Goal: Information Seeking & Learning: Understand process/instructions

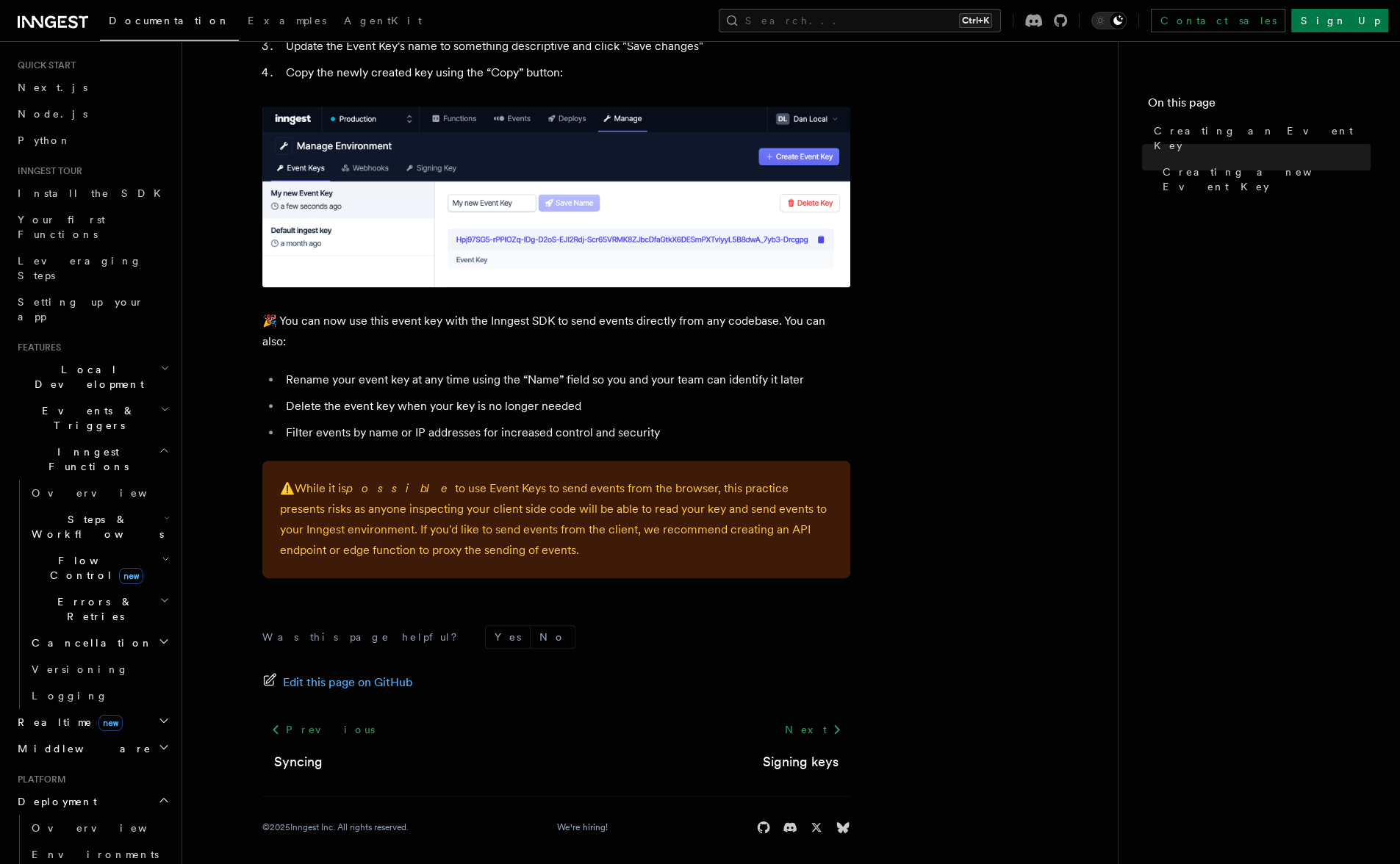
scroll to position [74, 0]
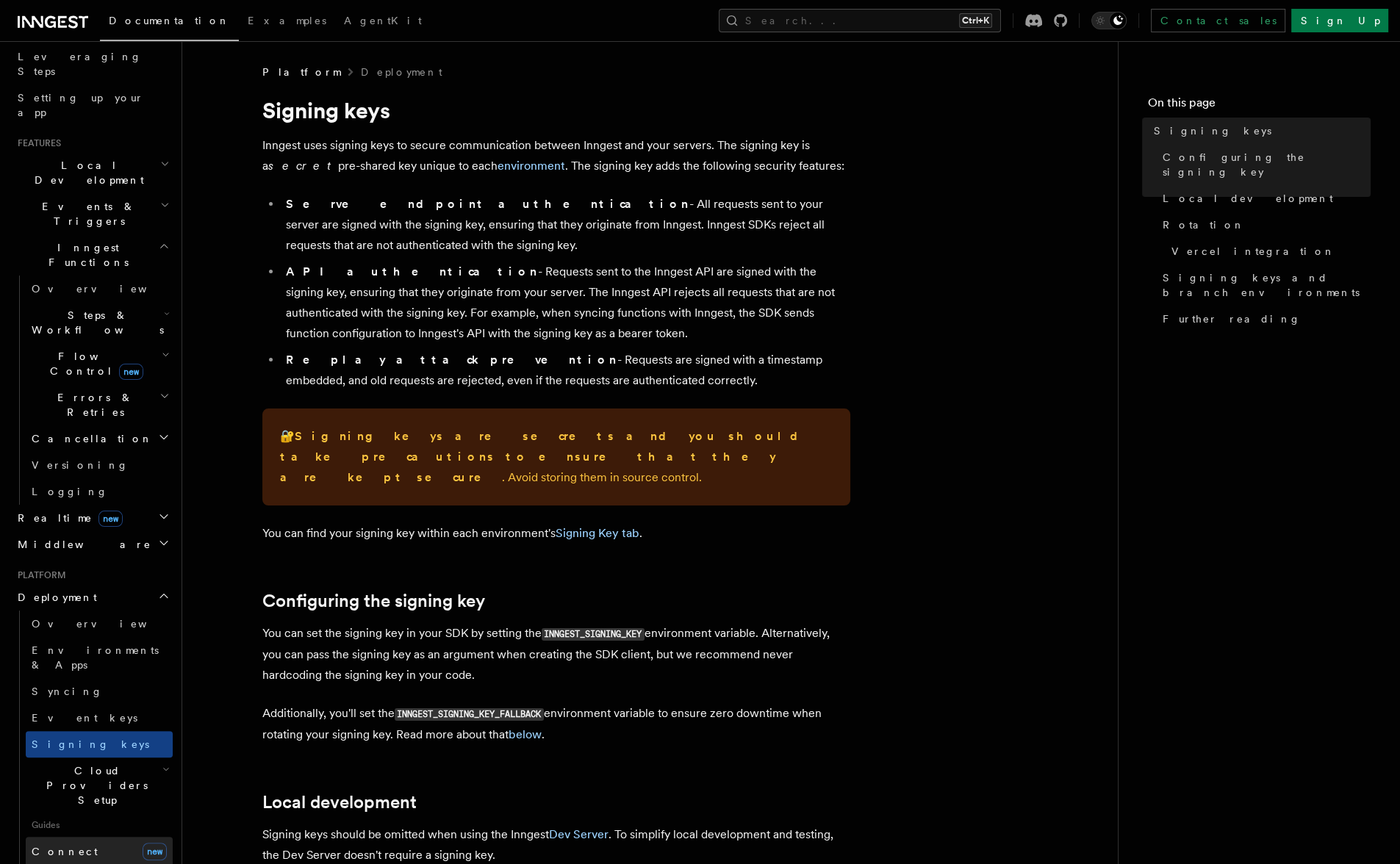
scroll to position [294, 0]
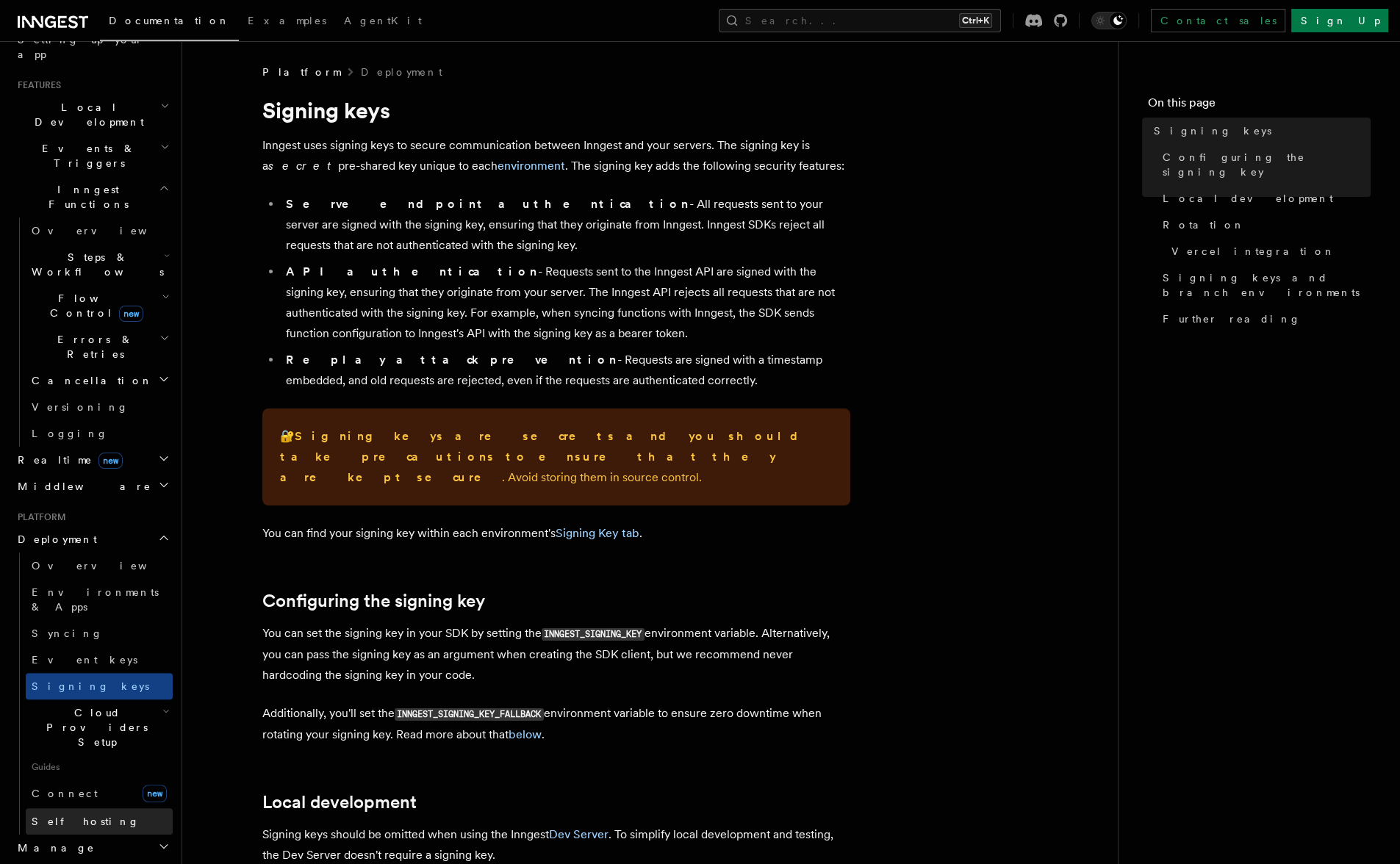
click at [100, 808] on link "Self hosting" at bounding box center [99, 821] width 147 height 27
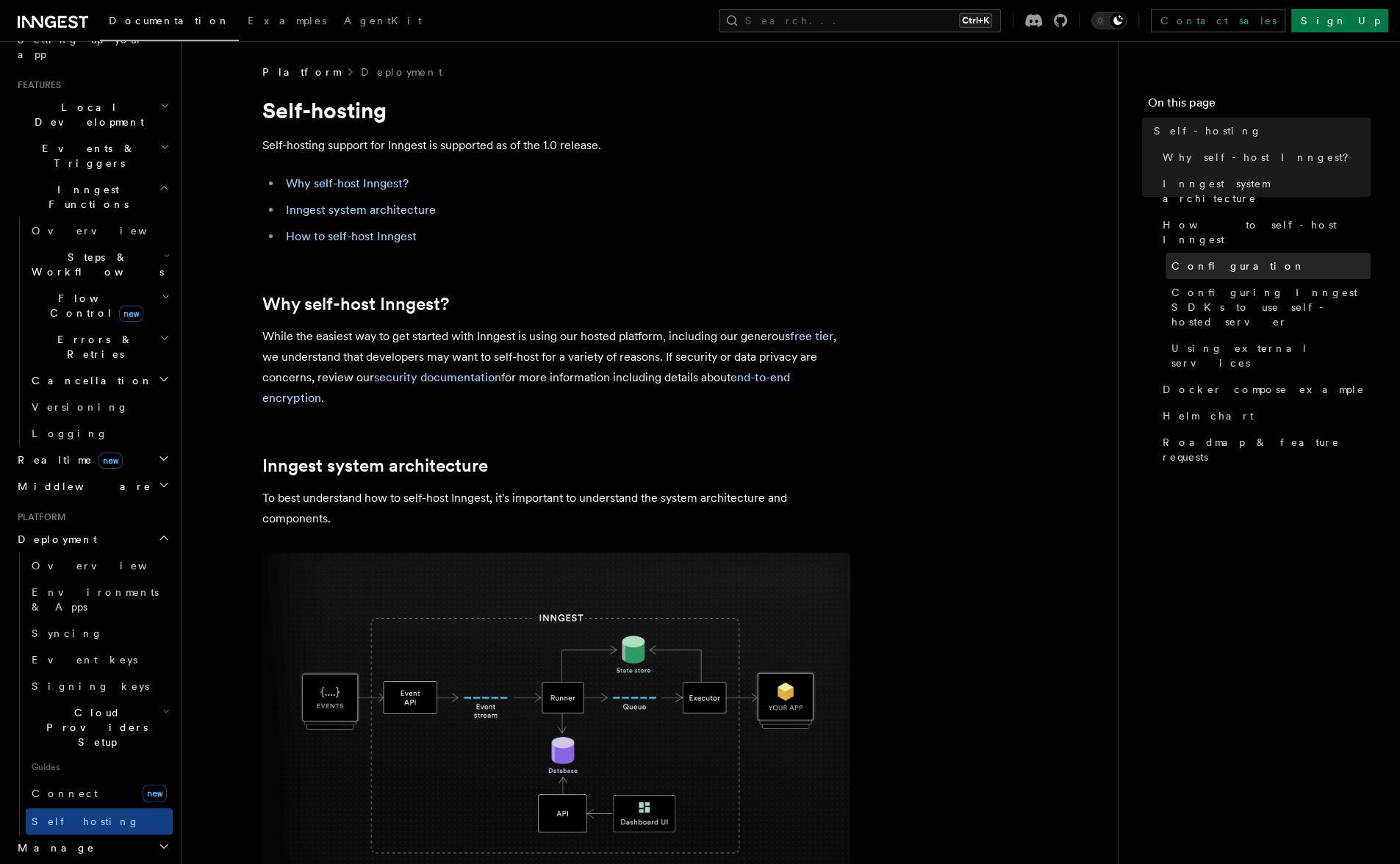
click at [1258, 253] on link "Configuration" at bounding box center [1268, 265] width 205 height 27
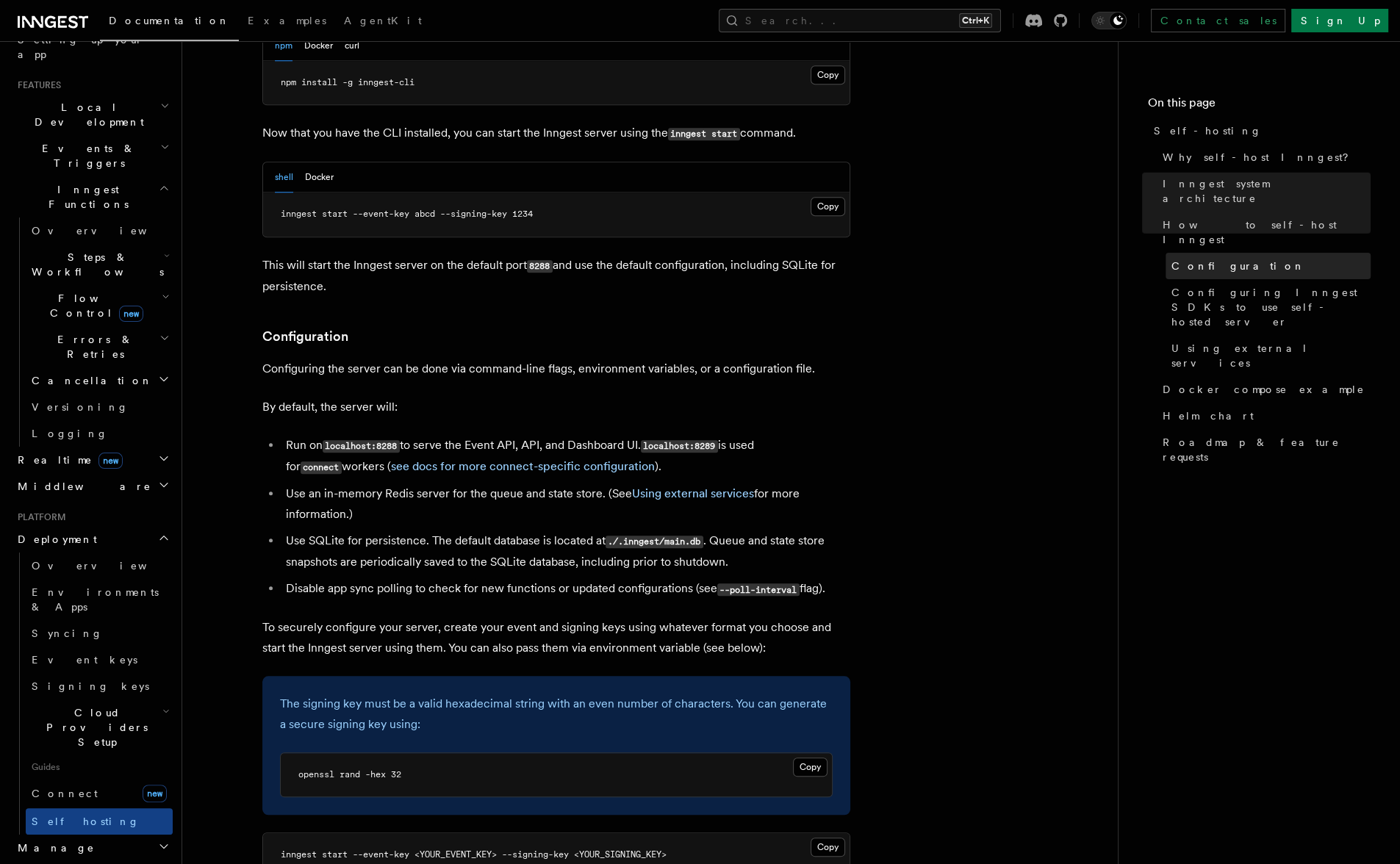
scroll to position [1837, 0]
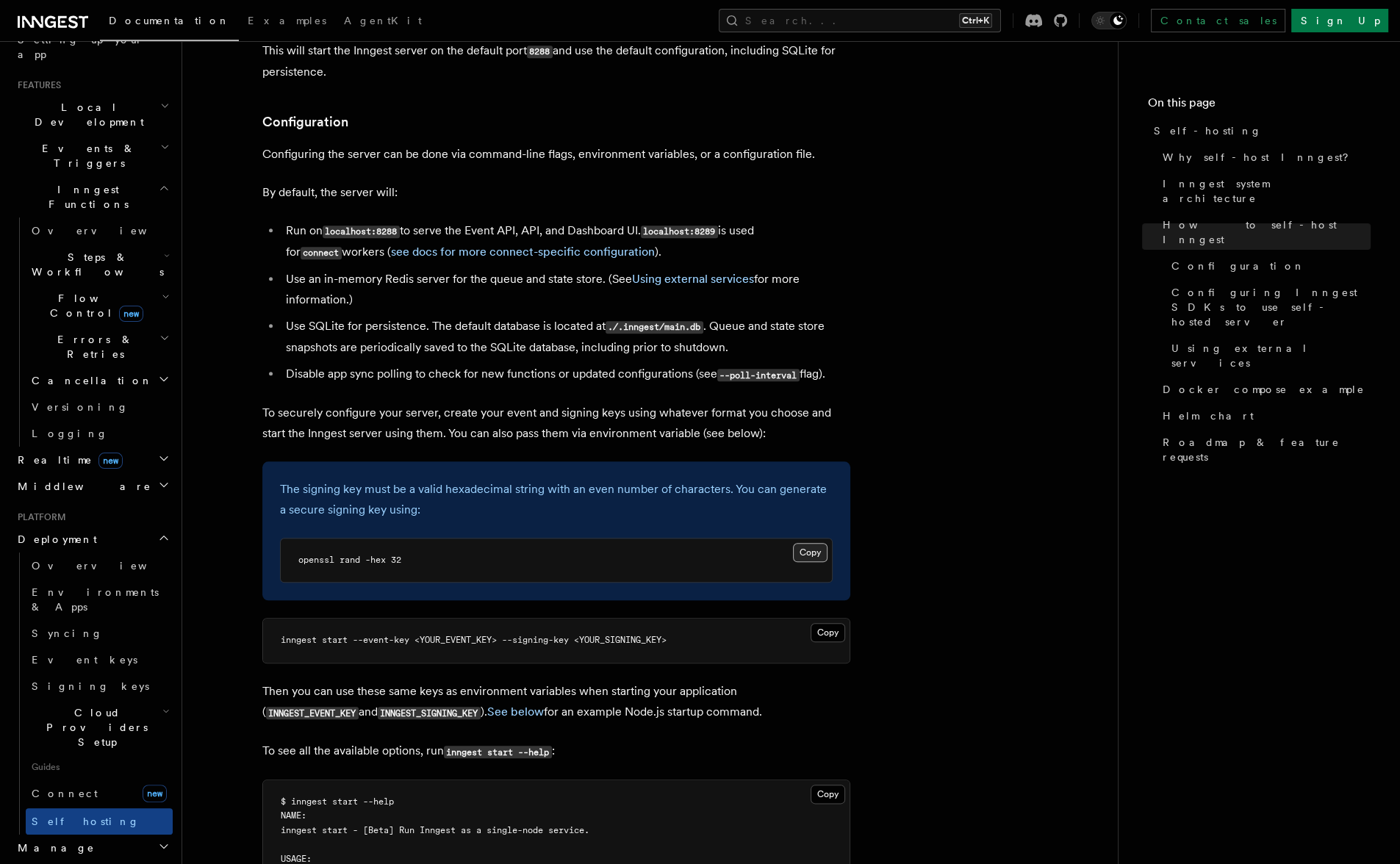
click at [814, 543] on button "Copy Copied" at bounding box center [810, 552] width 35 height 19
click at [834, 316] on li "Use SQLite for persistence. The default database is located at ./.inngest/main.…" at bounding box center [566, 337] width 569 height 42
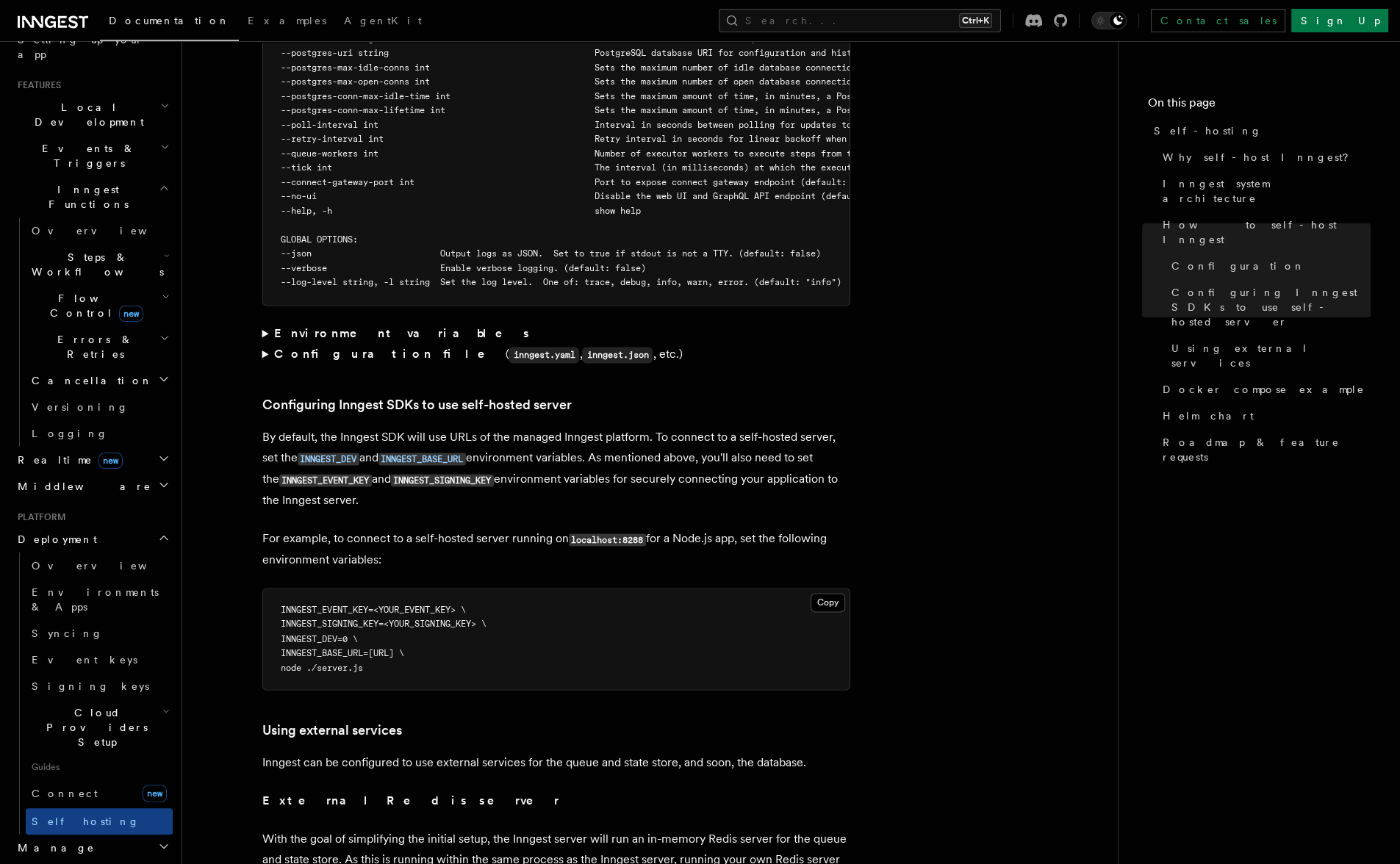
click at [279, 610] on pre "INNGEST_EVENT_KEY=<YOUR_EVENT_KEY> \ INNGEST_SIGNING_KEY=<YOUR_SIGNING_KEY> \ I…" at bounding box center [557, 639] width 587 height 101
drag, startPoint x: 289, startPoint y: 613, endPoint x: 358, endPoint y: 611, distance: 69.0
click at [358, 633] on span "INNGEST_DEV=0 \" at bounding box center [319, 638] width 78 height 10
copy span "INNGEST_DEV=0"
click at [547, 625] on pre "INNGEST_EVENT_KEY=<YOUR_EVENT_KEY> \ INNGEST_SIGNING_KEY=<YOUR_SIGNING_KEY> \ I…" at bounding box center [557, 639] width 587 height 101
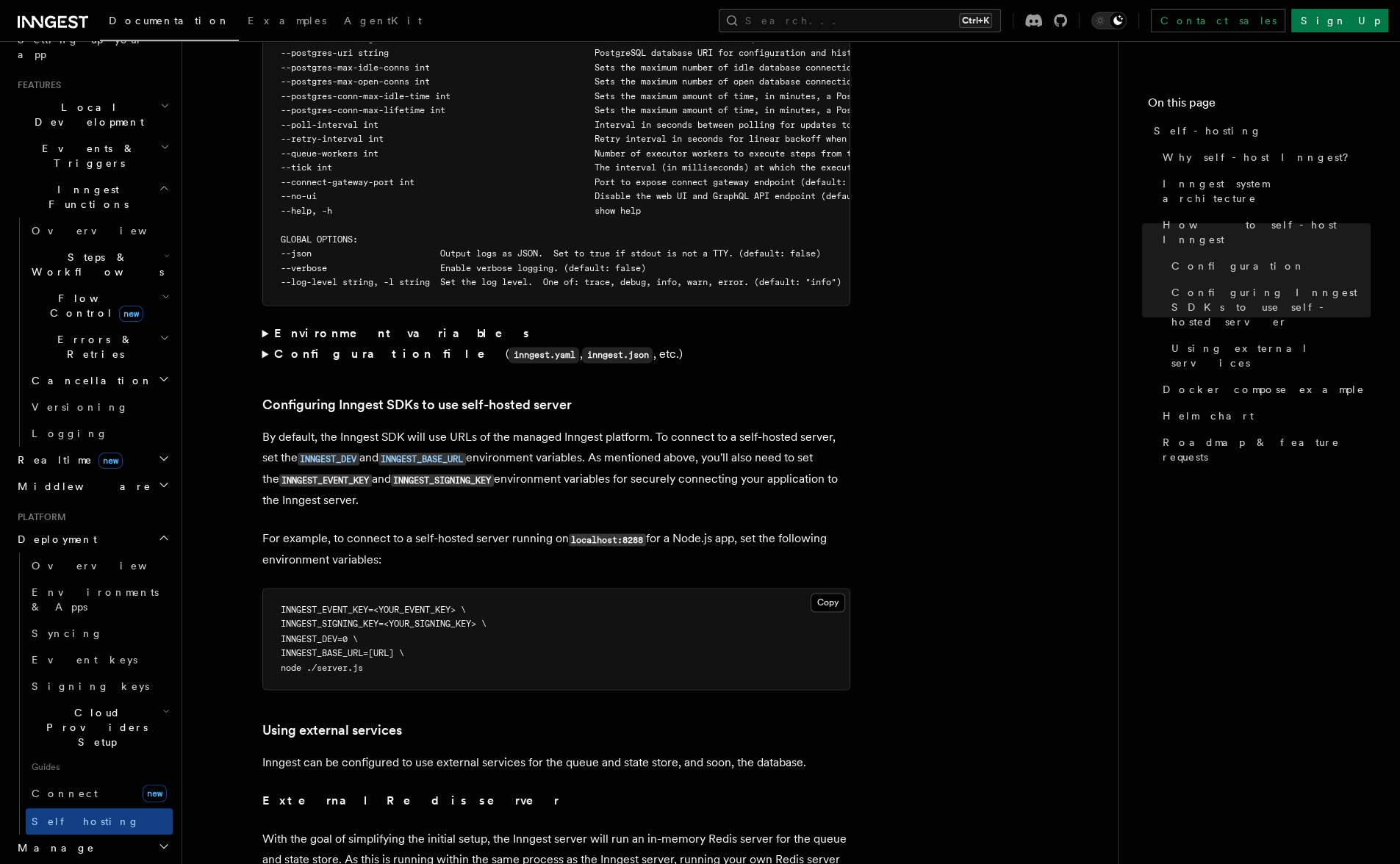
click at [509, 855] on p "With the goal of simplifying the initial setup, the Inngest server will run an …" at bounding box center [556, 869] width 588 height 83
click at [965, 266] on article "Platform Deployment Self-hosting Self-hosting support for Inngest is supported …" at bounding box center [650, 347] width 889 height 6283
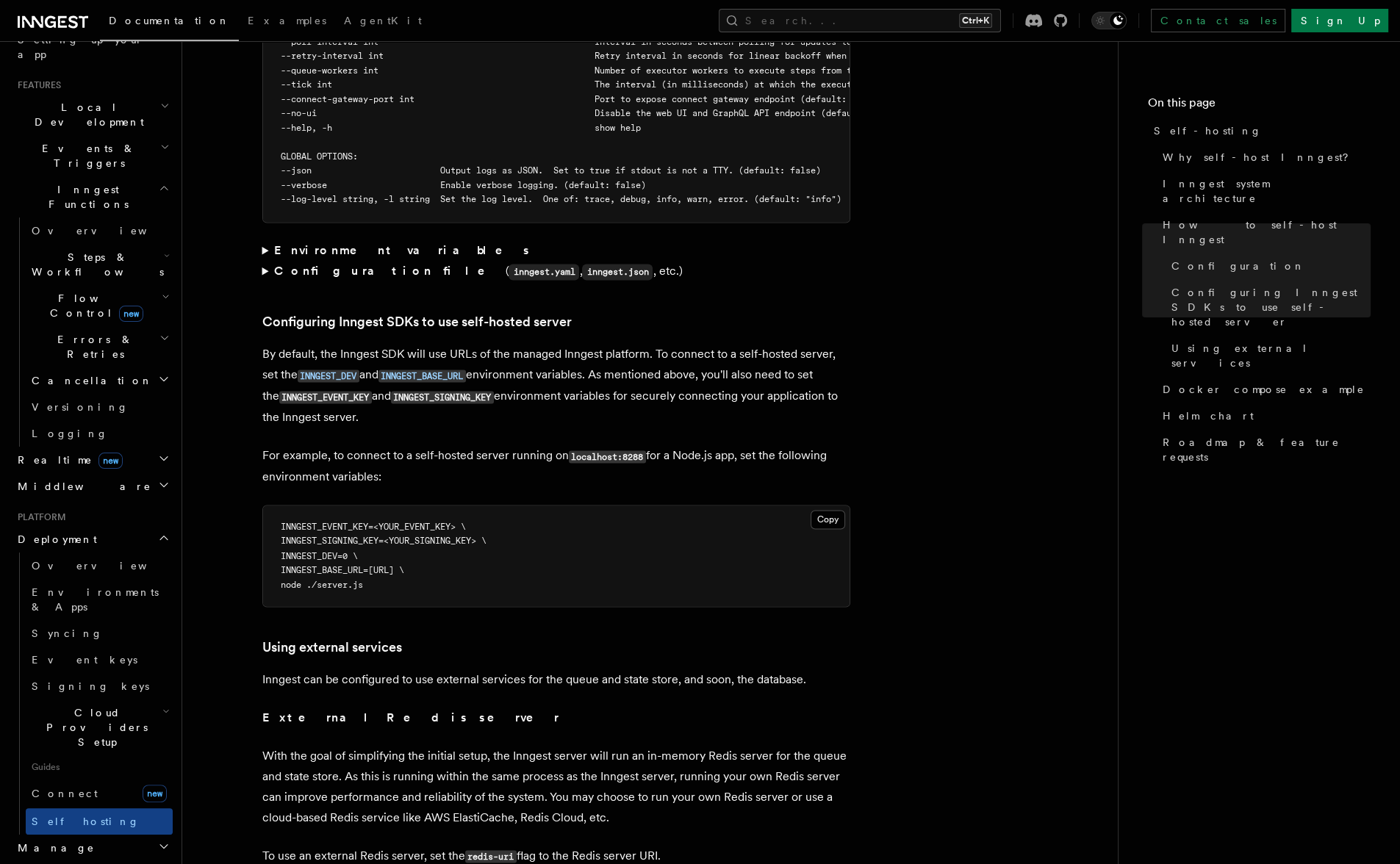
scroll to position [2932, 0]
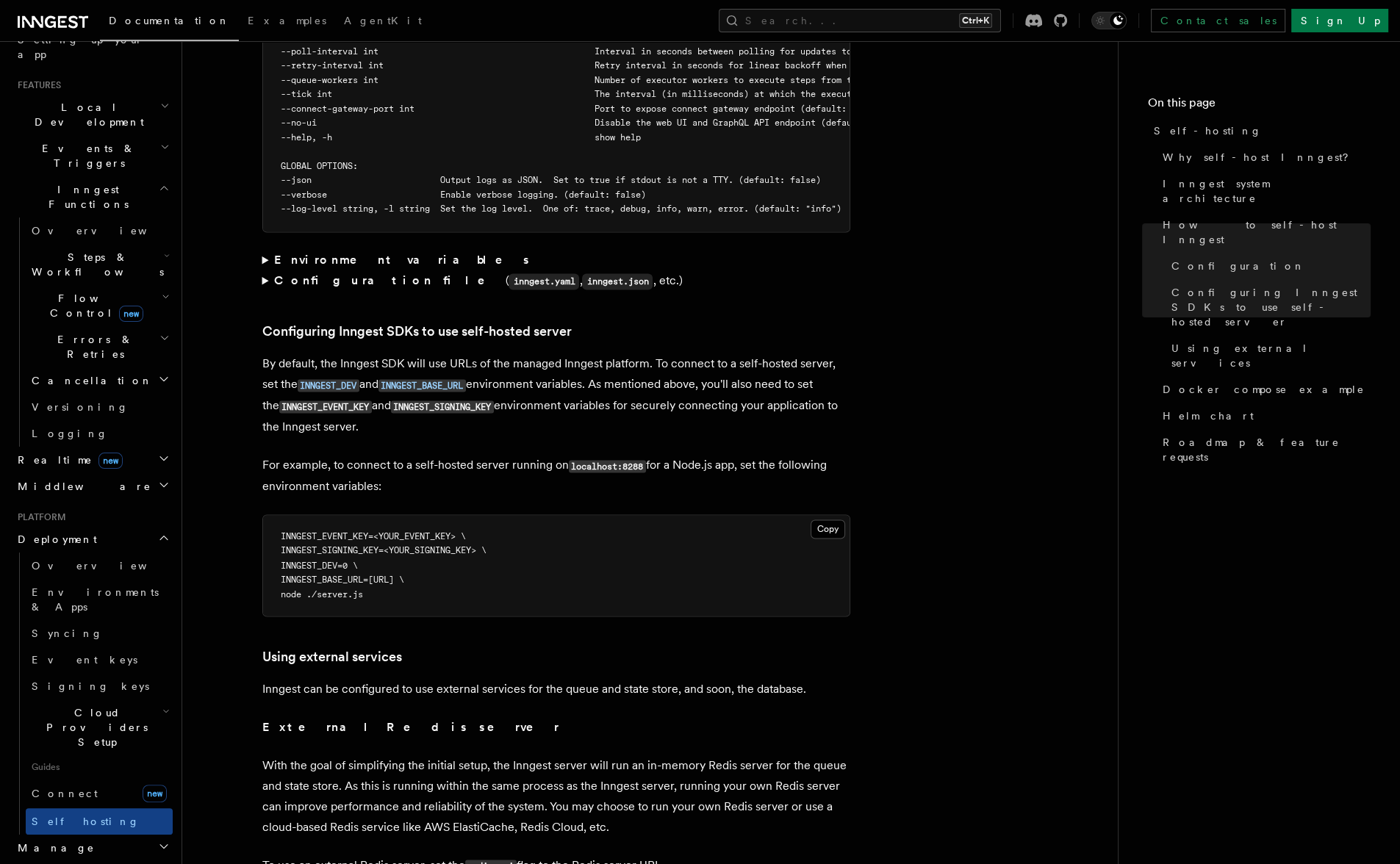
click at [756, 270] on summary "Configuration file ( inngest.yaml , inngest.json , etc.)" at bounding box center [556, 280] width 588 height 21
